Goal: Task Accomplishment & Management: Manage account settings

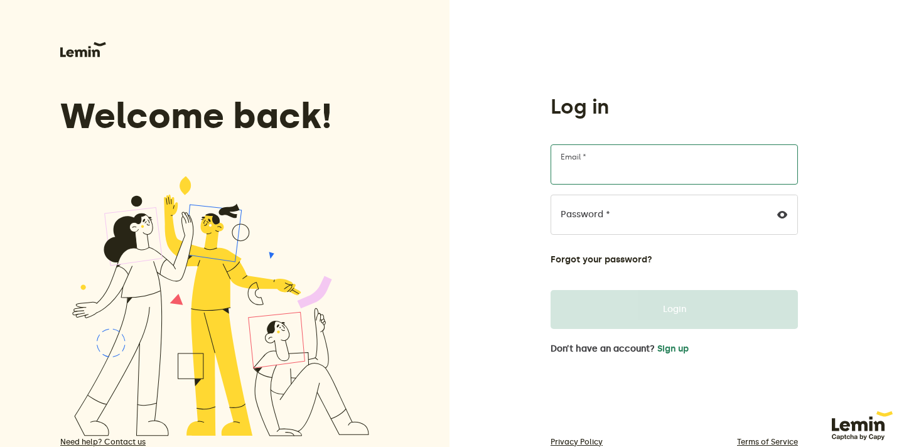
click at [607, 173] on input "Email *" at bounding box center [674, 164] width 247 height 40
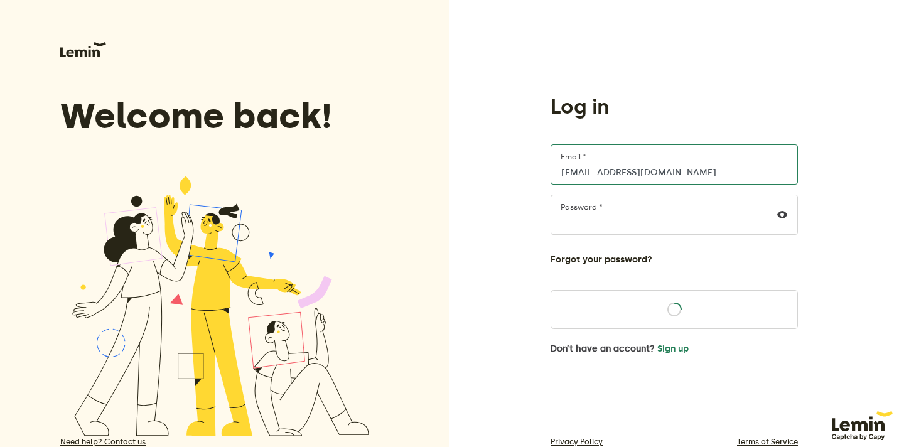
click at [641, 173] on input "[EMAIL_ADDRESS][DOMAIN_NAME]" at bounding box center [674, 164] width 247 height 40
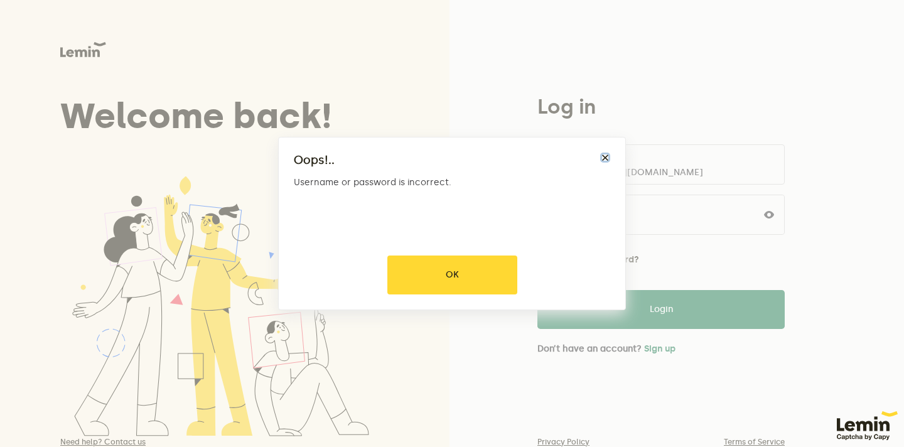
click at [607, 160] on button "×" at bounding box center [605, 158] width 10 height 10
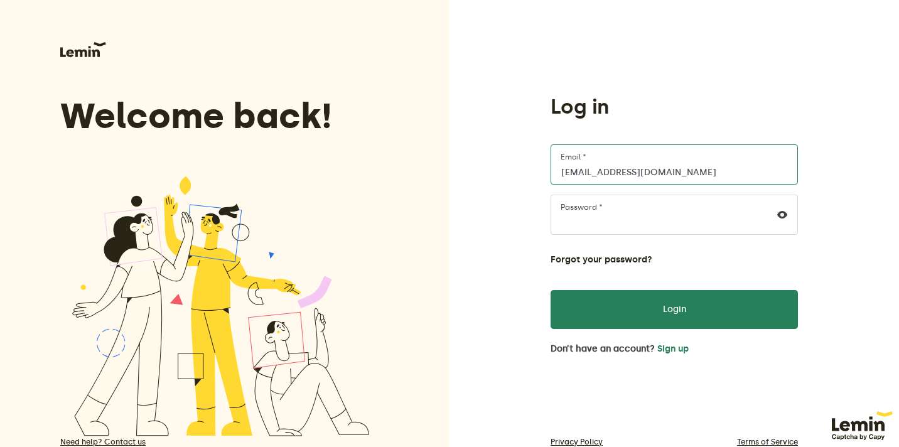
click at [643, 174] on input "[EMAIL_ADDRESS][DOMAIN_NAME]" at bounding box center [674, 164] width 247 height 40
type input "[EMAIL_ADDRESS][DOMAIN_NAME]"
click at [551, 290] on button "Login" at bounding box center [674, 309] width 247 height 39
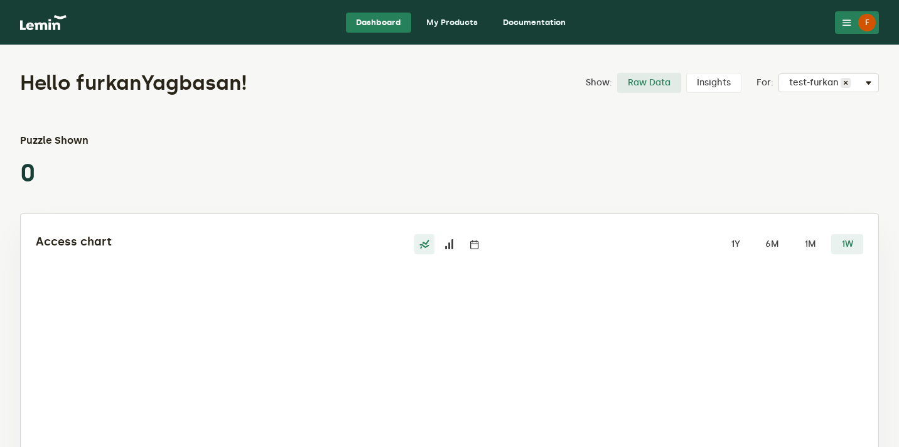
click at [852, 28] on button "F" at bounding box center [857, 22] width 44 height 23
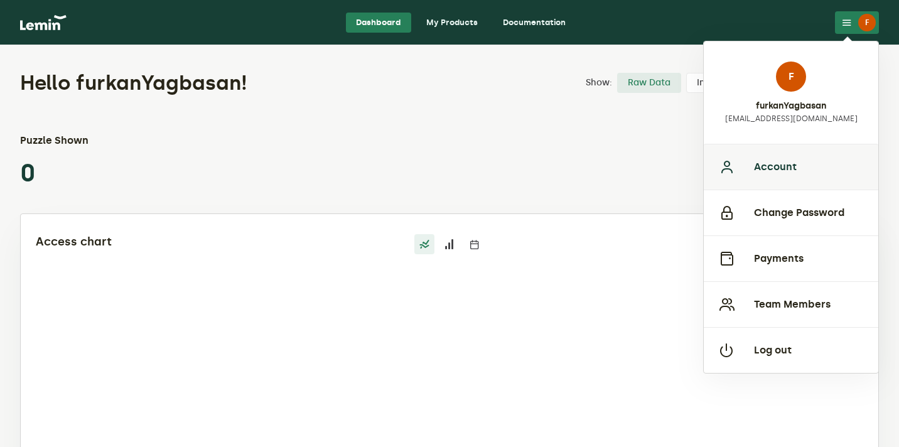
click at [793, 170] on button "Account" at bounding box center [791, 167] width 175 height 46
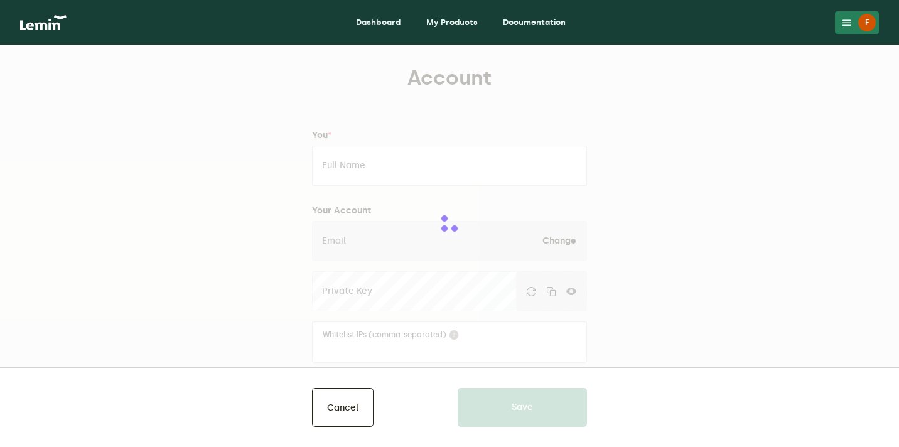
type input "furkanYagbasan"
type input "[EMAIL_ADDRESS][DOMAIN_NAME]"
type input "furkanYagbasan"
type input "[DOMAIN_NAME][PERSON_NAME]"
type input "11111111111"
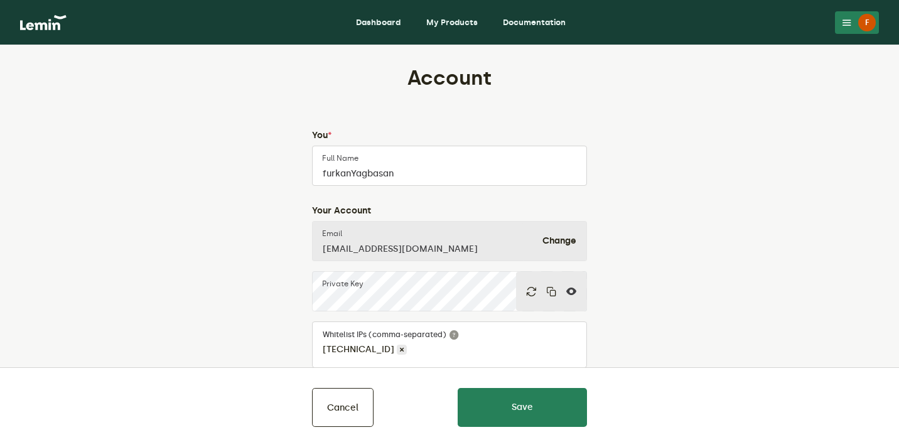
click at [377, 19] on link "Dashboard" at bounding box center [378, 23] width 65 height 20
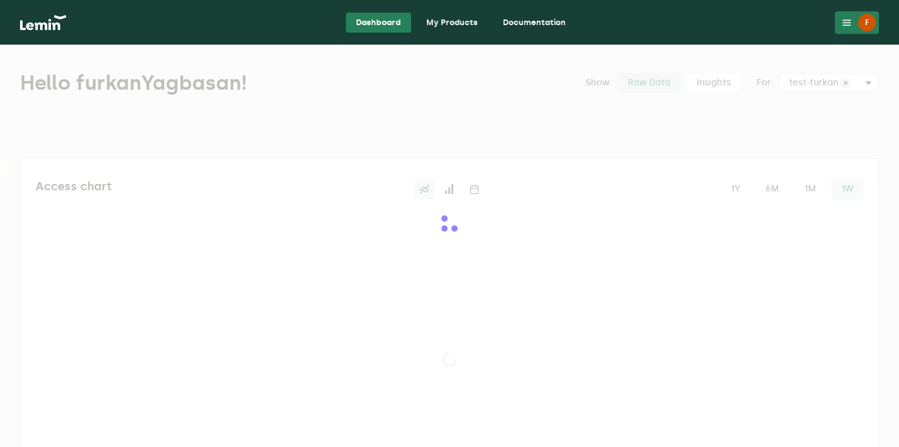
click at [565, 33] on nav "Dashboard My Products Documentation F F furkanYagbasan [EMAIL_ADDRESS][DOMAIN_N…" at bounding box center [449, 22] width 899 height 45
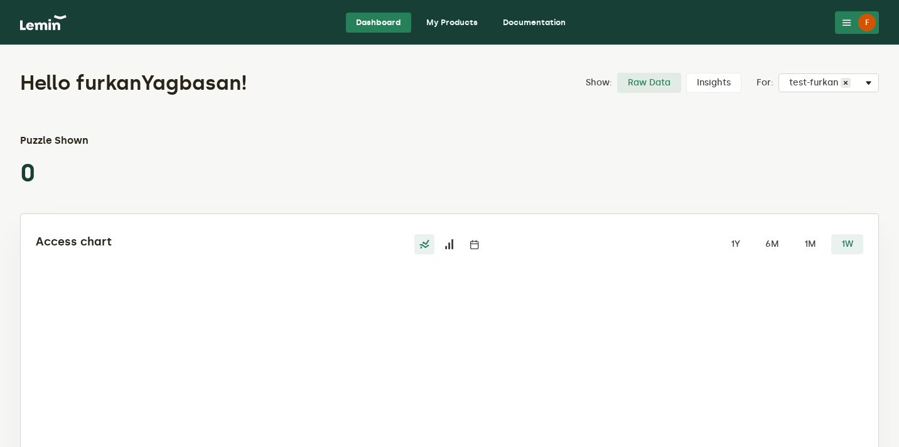
click at [545, 27] on link "Documentation" at bounding box center [534, 23] width 83 height 20
